Goal: Find specific page/section: Find specific page/section

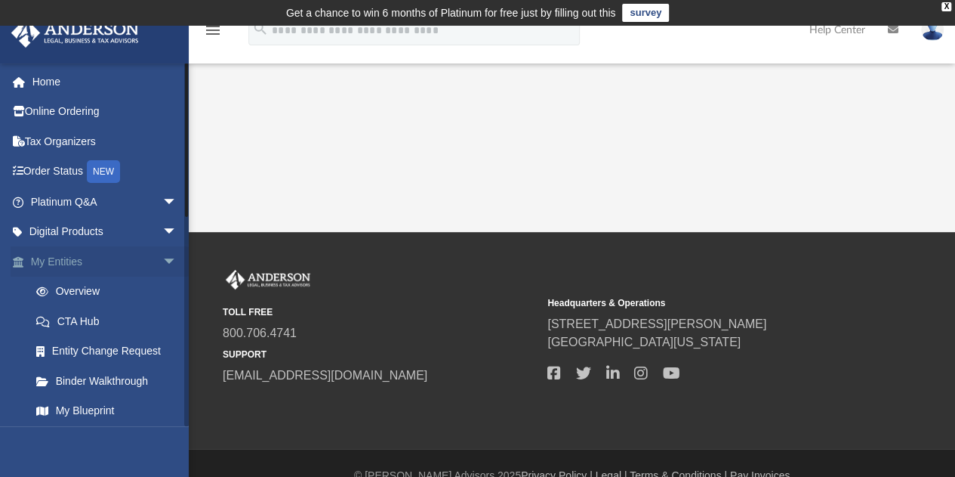
click at [162, 248] on span "arrow_drop_down" at bounding box center [177, 261] width 30 height 31
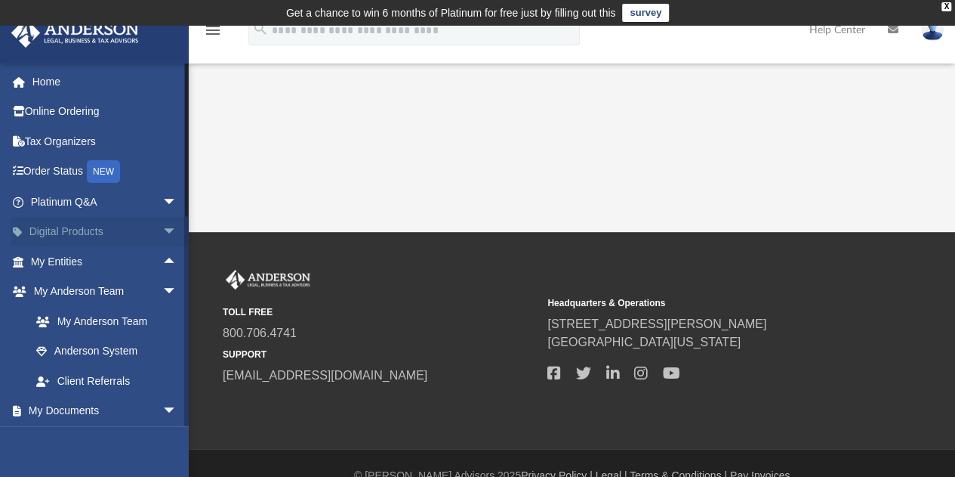
click at [162, 236] on span "arrow_drop_down" at bounding box center [177, 232] width 30 height 31
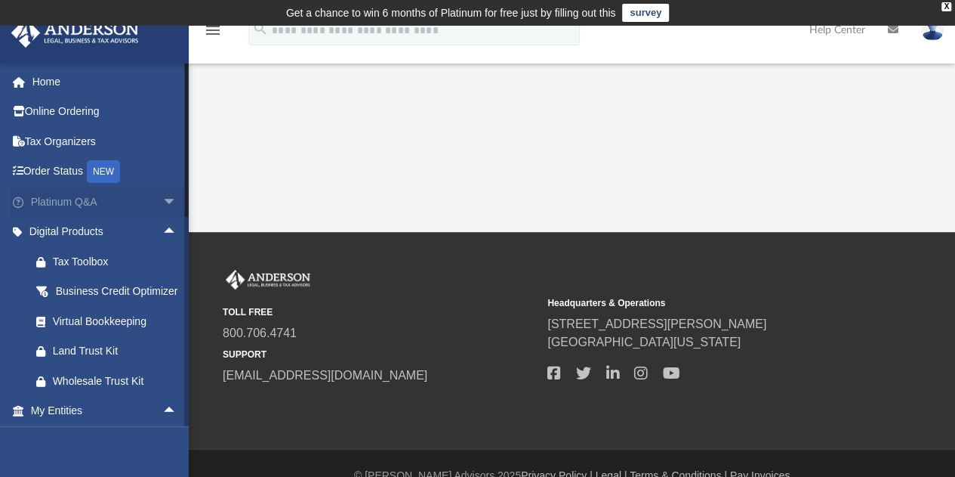
click at [162, 213] on span "arrow_drop_down" at bounding box center [177, 202] width 30 height 31
click at [162, 202] on span "arrow_drop_up" at bounding box center [177, 202] width 30 height 31
click at [162, 229] on span "arrow_drop_up" at bounding box center [177, 232] width 30 height 31
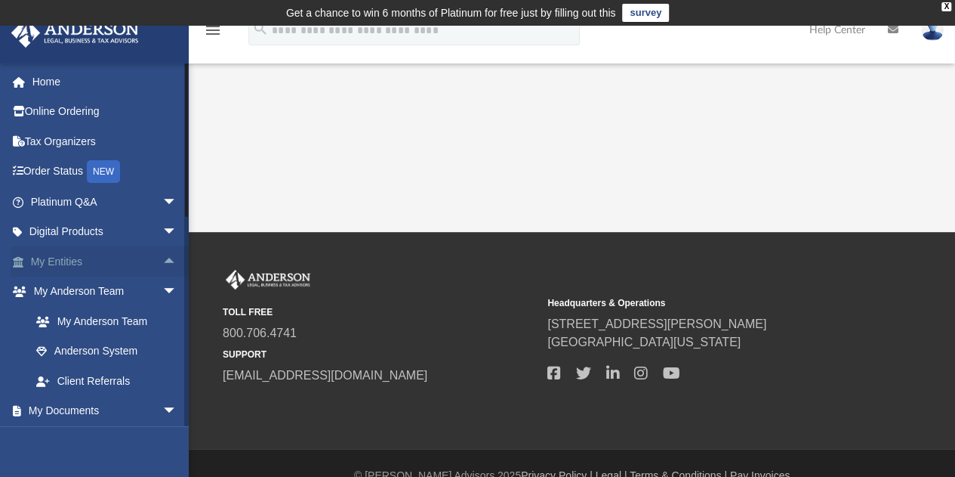
click at [162, 261] on span "arrow_drop_up" at bounding box center [177, 261] width 30 height 31
click at [162, 261] on span "arrow_drop_down" at bounding box center [177, 261] width 30 height 31
click at [162, 295] on span "arrow_drop_down" at bounding box center [177, 291] width 30 height 31
click at [162, 317] on span "arrow_drop_down" at bounding box center [177, 321] width 30 height 31
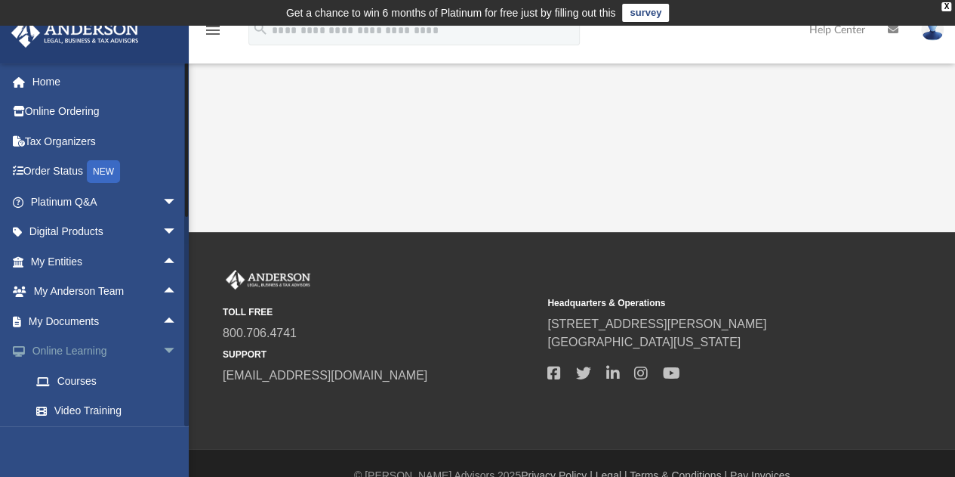
click at [162, 348] on span "arrow_drop_down" at bounding box center [177, 351] width 30 height 31
click at [162, 375] on span "arrow_drop_down" at bounding box center [177, 381] width 30 height 31
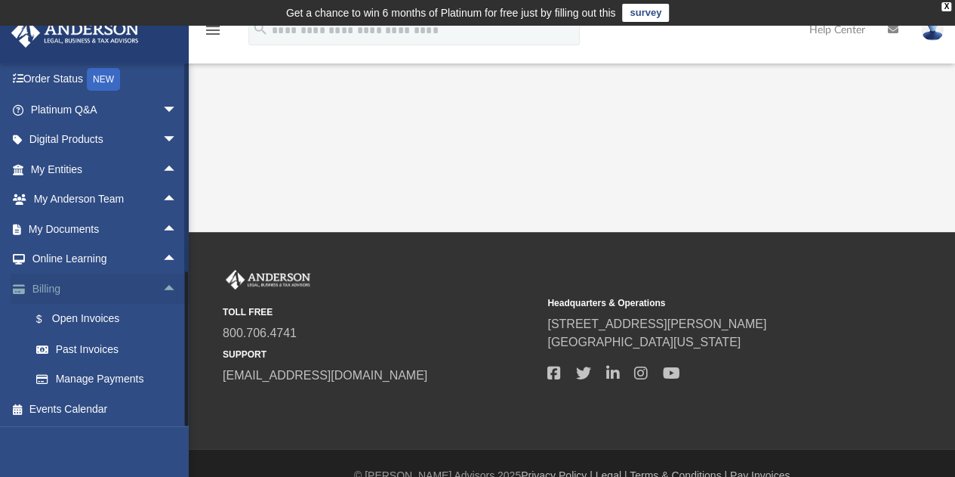
click at [162, 284] on span "arrow_drop_up" at bounding box center [177, 288] width 30 height 31
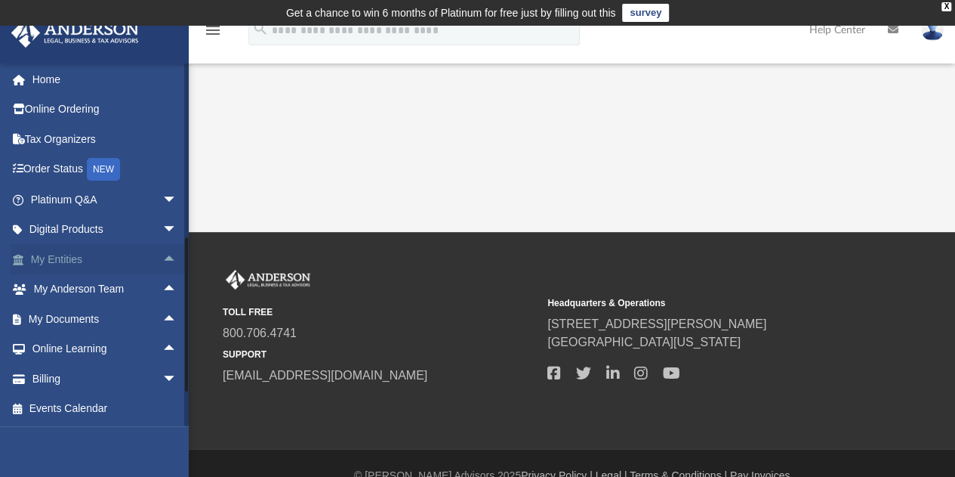
click at [122, 261] on link "My Entities arrow_drop_up" at bounding box center [106, 259] width 190 height 30
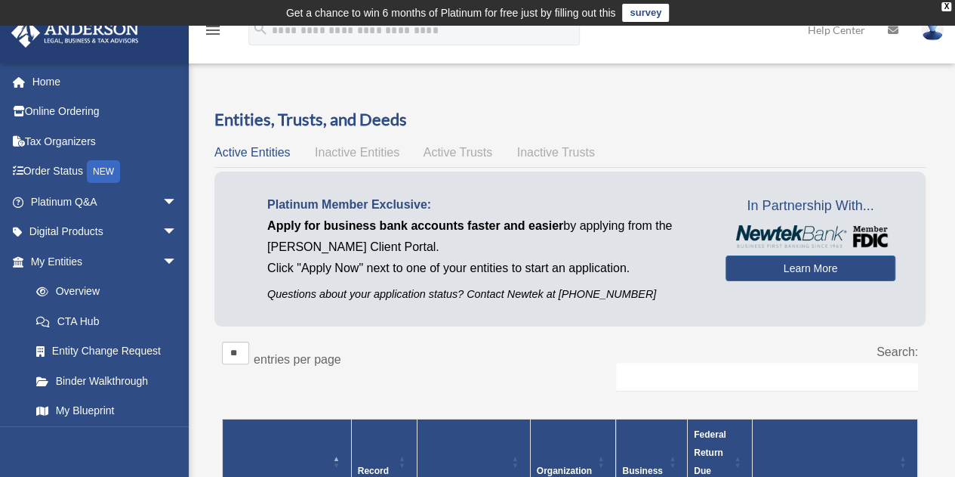
scroll to position [242, 0]
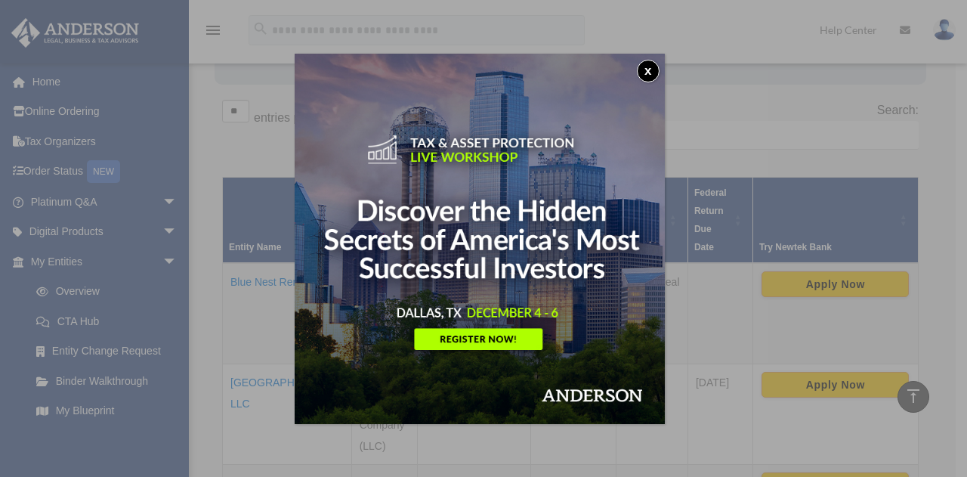
click at [646, 73] on button "x" at bounding box center [648, 71] width 23 height 23
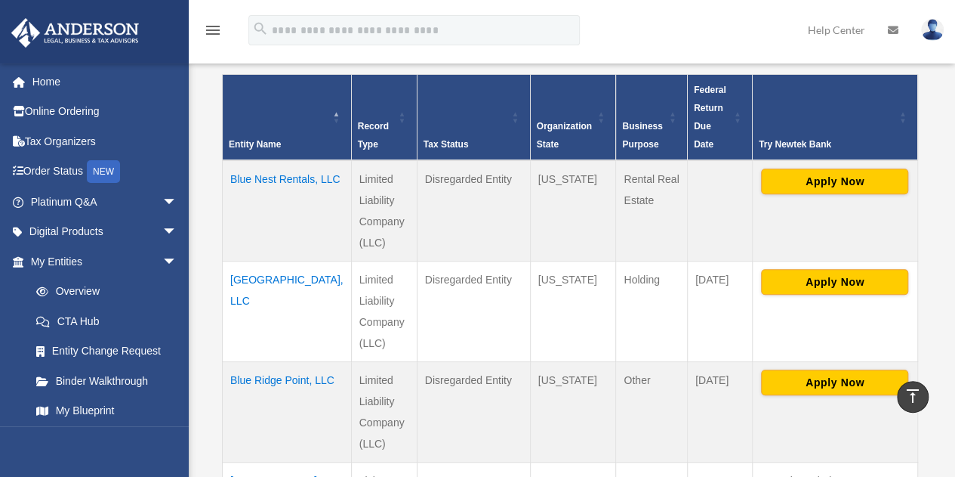
scroll to position [345, 0]
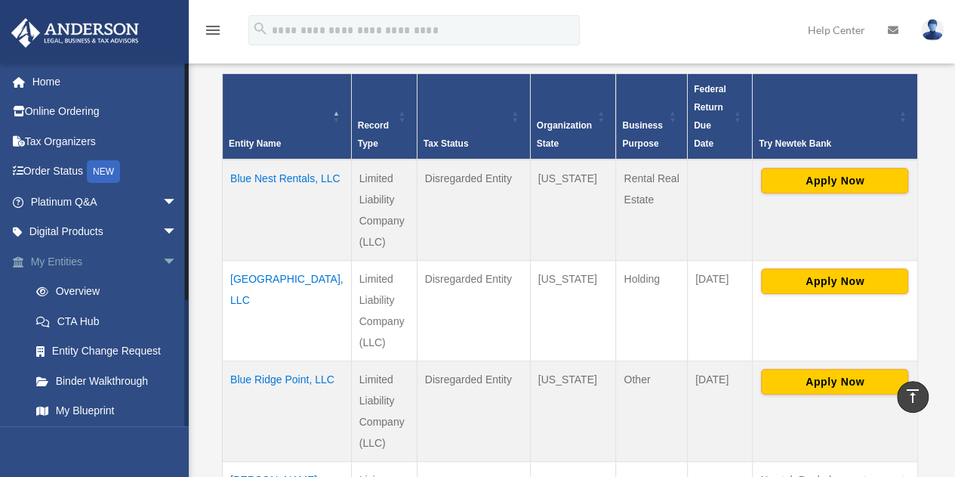
click at [162, 261] on span "arrow_drop_down" at bounding box center [177, 261] width 30 height 31
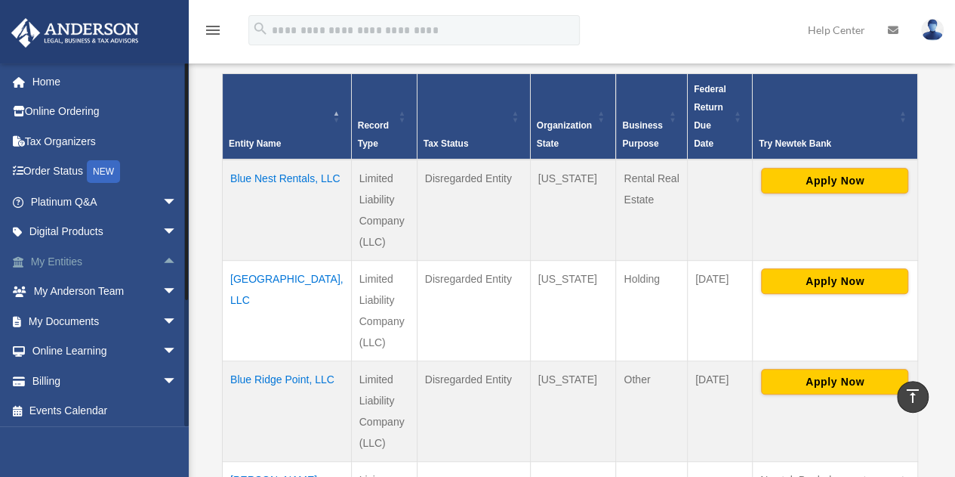
click at [162, 261] on span "arrow_drop_up" at bounding box center [177, 261] width 30 height 31
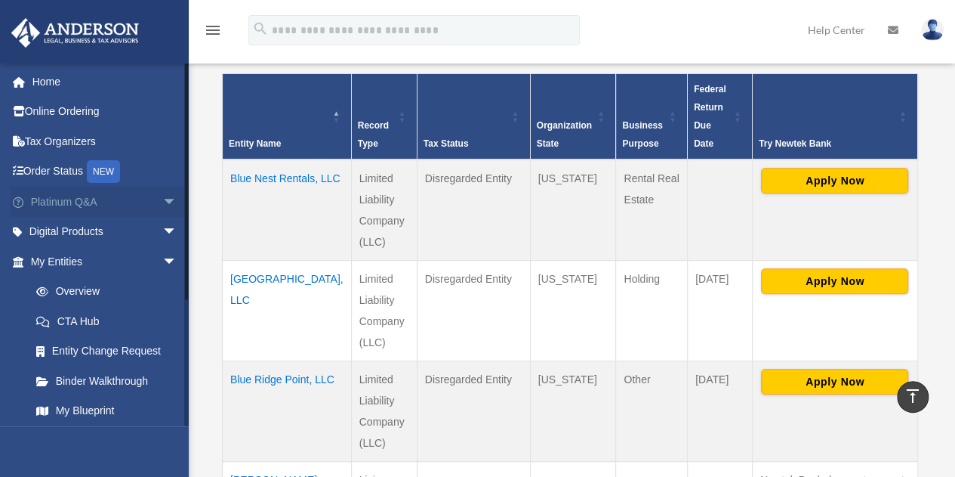
click at [162, 202] on span "arrow_drop_down" at bounding box center [177, 202] width 30 height 31
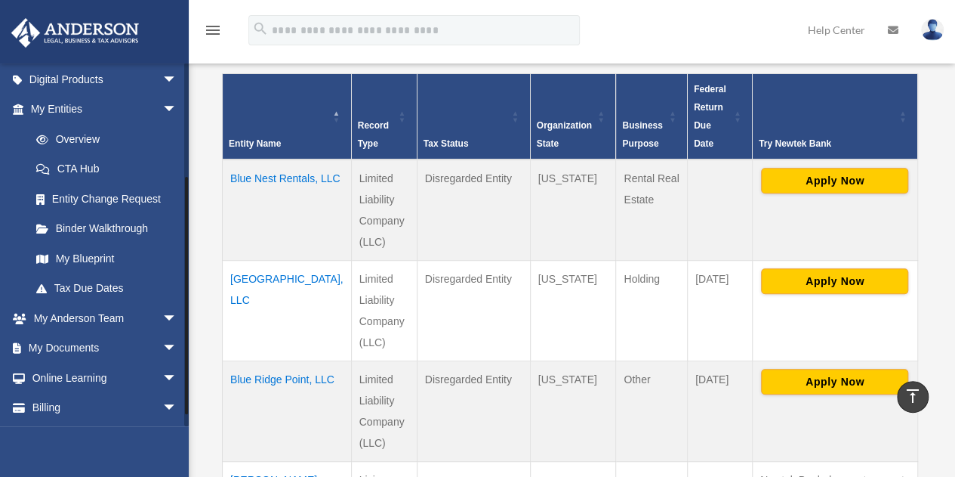
scroll to position [505, 0]
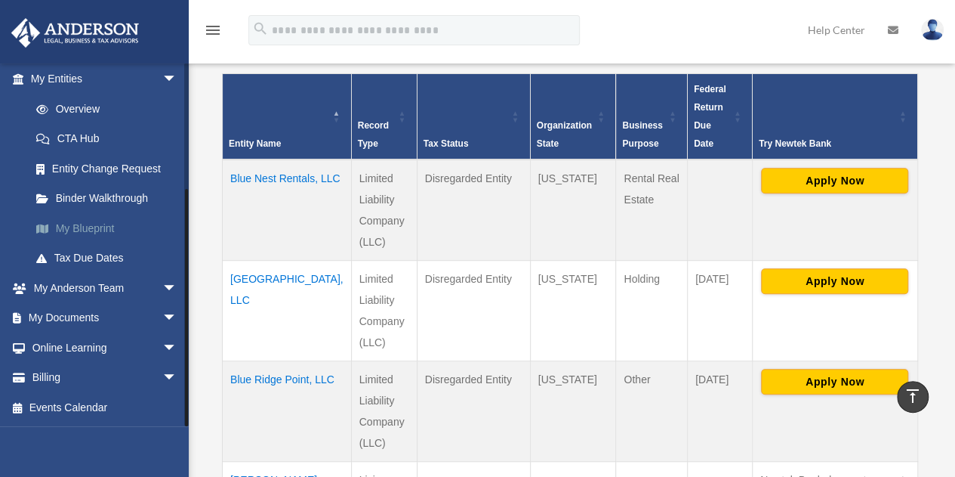
click at [107, 230] on link "My Blueprint" at bounding box center [110, 228] width 179 height 30
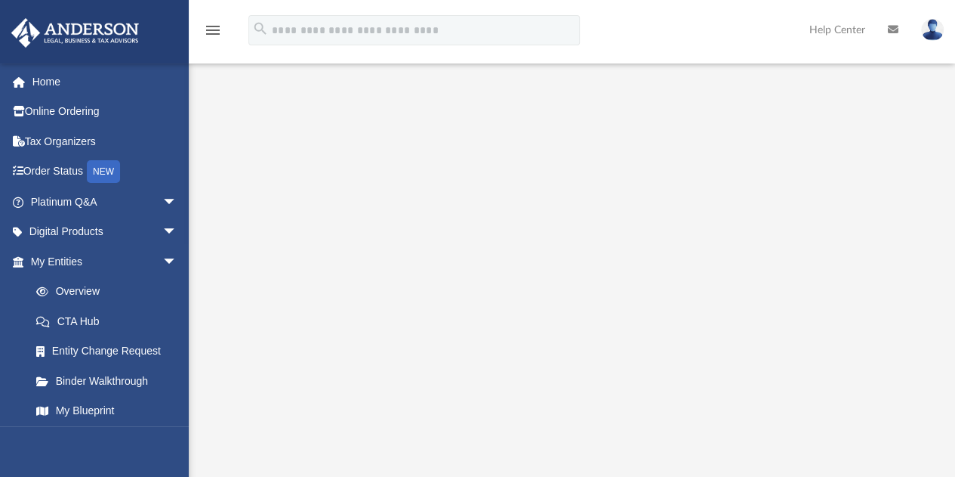
scroll to position [152, 0]
